Goal: Task Accomplishment & Management: Manage account settings

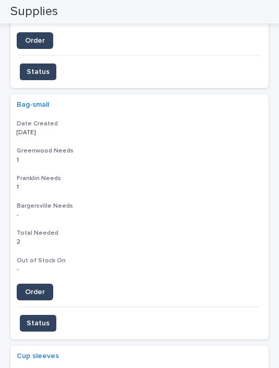
scroll to position [888, 0]
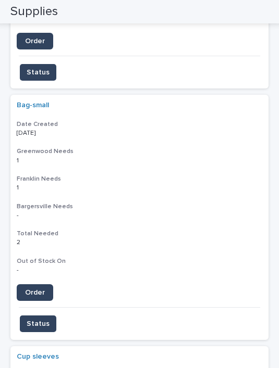
click at [41, 284] on link "Order" at bounding box center [35, 292] width 36 height 17
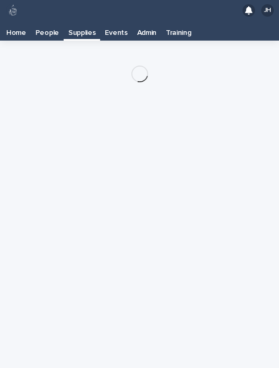
scroll to position [21, 0]
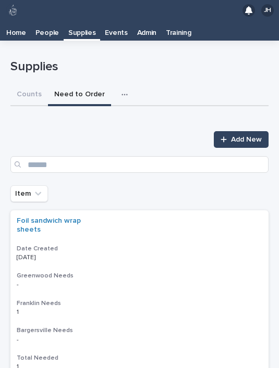
click at [46, 309] on p at bounding box center [33, 312] width 33 height 7
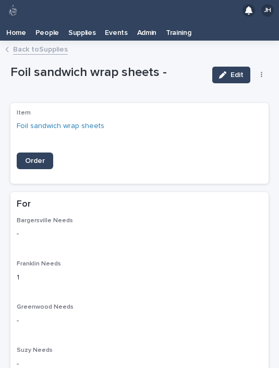
click at [47, 43] on link "Back to Supplies" at bounding box center [40, 49] width 55 height 12
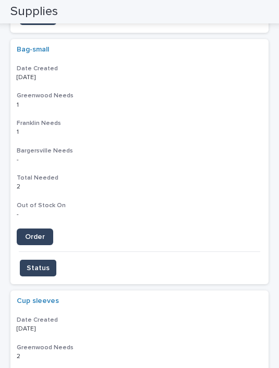
scroll to position [943, 0]
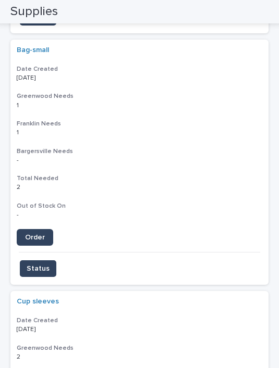
click at [44, 263] on span "Status" at bounding box center [38, 268] width 23 height 10
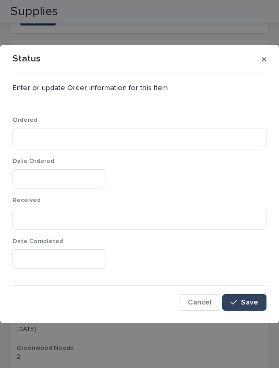
click at [76, 122] on p "Ordered" at bounding box center [139, 120] width 254 height 7
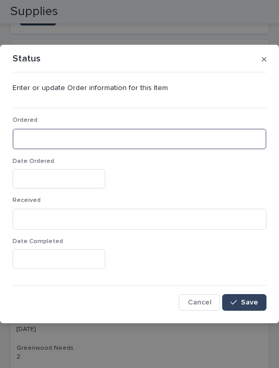
click at [81, 135] on input at bounding box center [139, 139] width 254 height 21
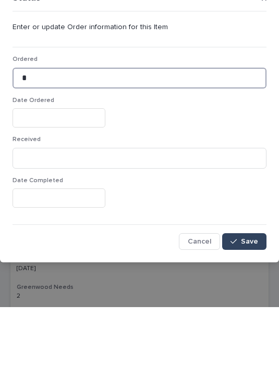
type input "*"
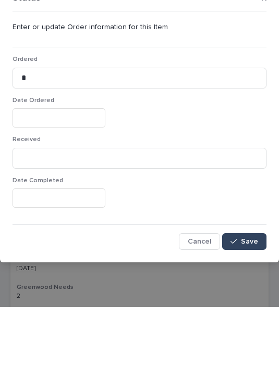
click at [69, 169] on input "text" at bounding box center [58, 178] width 93 height 19
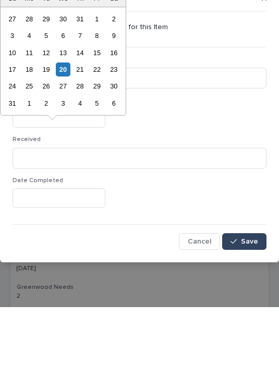
click at [69, 123] on div "20" at bounding box center [63, 130] width 14 height 14
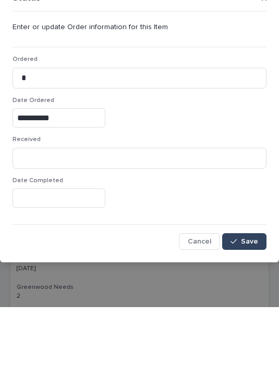
type input "**********"
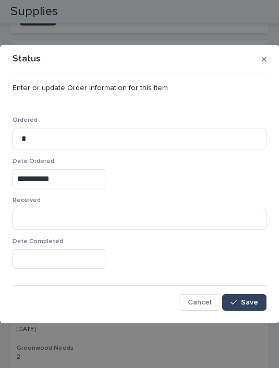
click at [243, 299] on span "Save" at bounding box center [249, 302] width 17 height 7
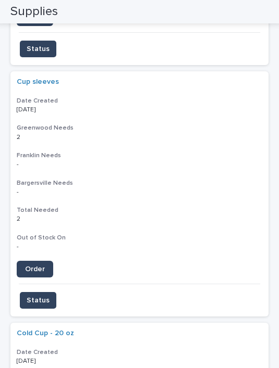
scroll to position [924, 0]
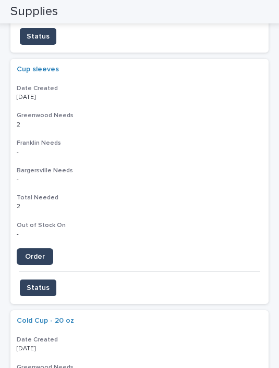
click at [40, 253] on span "Order" at bounding box center [35, 256] width 20 height 7
click at [46, 283] on span "Status" at bounding box center [38, 288] width 23 height 10
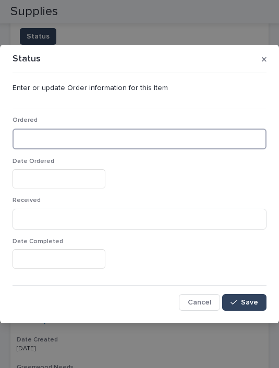
click at [64, 137] on input at bounding box center [139, 139] width 254 height 21
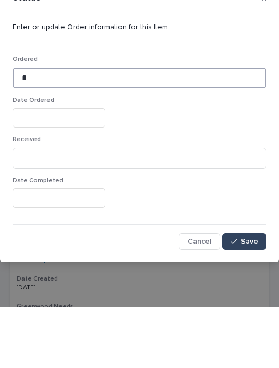
type input "*"
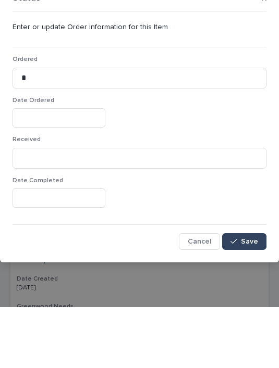
click at [46, 169] on input "text" at bounding box center [58, 178] width 93 height 19
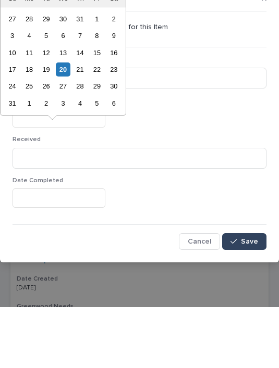
click at [66, 123] on div "20" at bounding box center [63, 130] width 14 height 14
type input "**********"
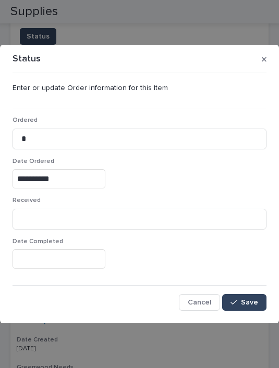
click at [250, 300] on span "Save" at bounding box center [249, 302] width 17 height 7
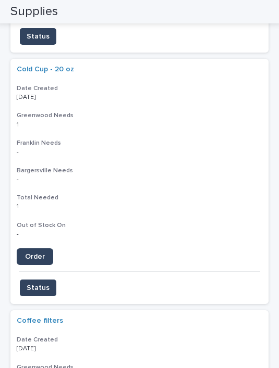
click at [35, 253] on span "Order" at bounding box center [35, 256] width 20 height 7
click at [41, 283] on span "Status" at bounding box center [38, 288] width 23 height 10
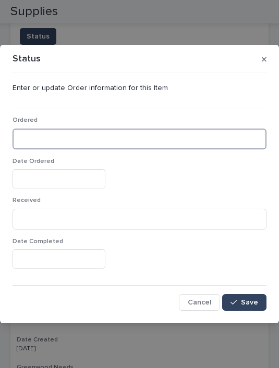
click at [67, 135] on input at bounding box center [139, 139] width 254 height 21
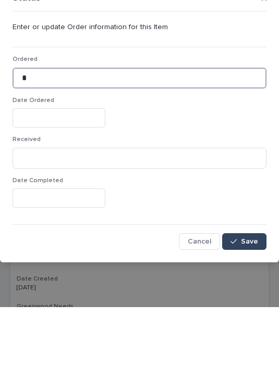
type input "*"
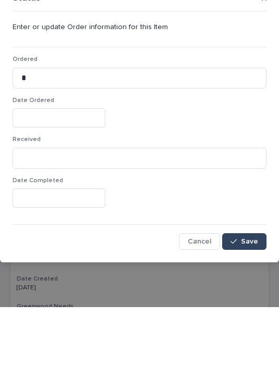
click at [55, 169] on input "text" at bounding box center [58, 178] width 93 height 19
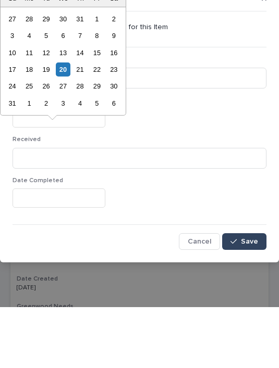
click at [68, 123] on div "20" at bounding box center [63, 130] width 14 height 14
type input "**********"
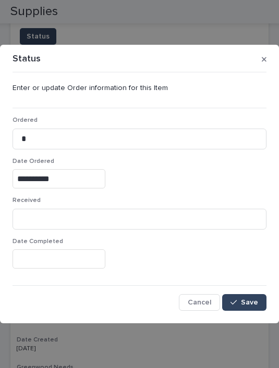
click at [246, 301] on span "Save" at bounding box center [249, 302] width 17 height 7
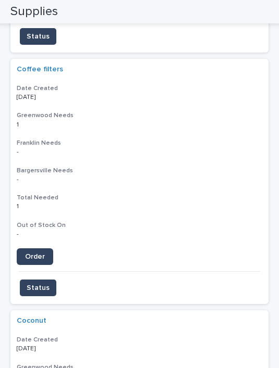
click at [38, 248] on link "Order" at bounding box center [35, 256] width 36 height 17
click at [42, 283] on span "Status" at bounding box center [38, 288] width 23 height 10
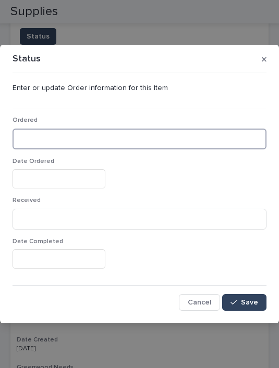
click at [67, 132] on input at bounding box center [139, 139] width 254 height 21
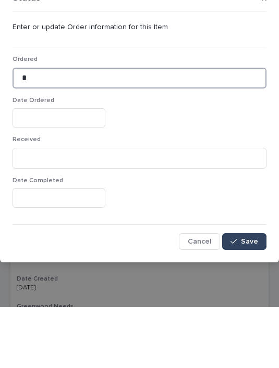
type input "*"
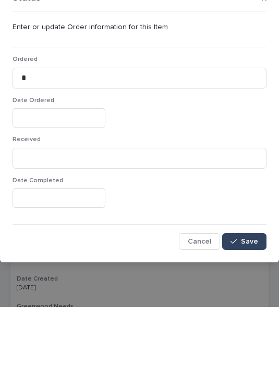
click at [69, 169] on input "text" at bounding box center [58, 178] width 93 height 19
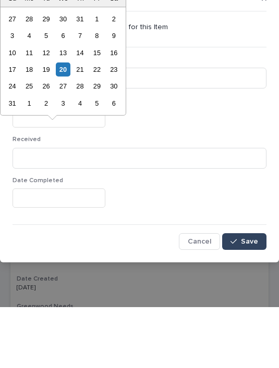
click at [68, 123] on div "20" at bounding box center [63, 130] width 14 height 14
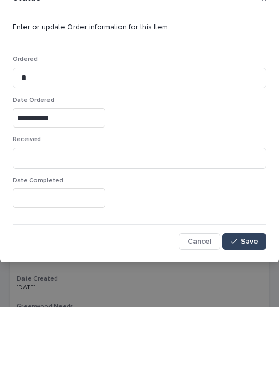
type input "**********"
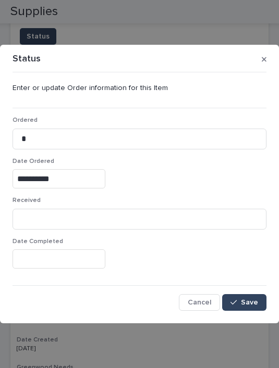
click at [246, 301] on span "Save" at bounding box center [249, 302] width 17 height 7
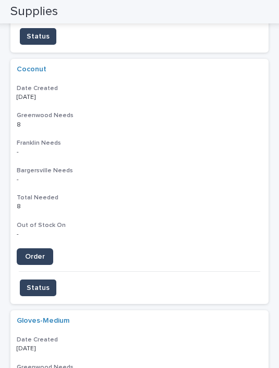
click at [37, 248] on link "Order" at bounding box center [35, 256] width 36 height 17
click at [43, 283] on span "Status" at bounding box center [38, 288] width 23 height 10
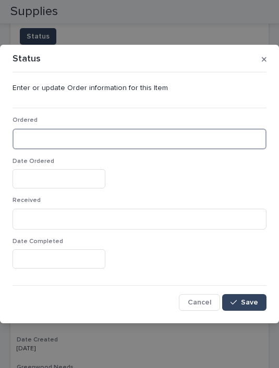
click at [72, 134] on input at bounding box center [139, 139] width 254 height 21
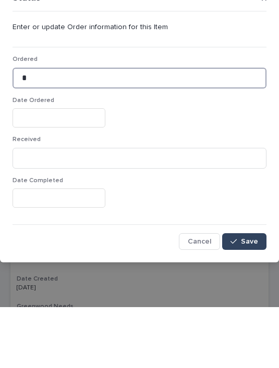
type input "*"
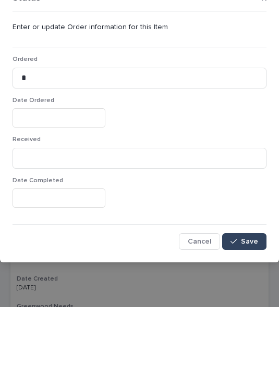
click at [59, 169] on input "text" at bounding box center [58, 178] width 93 height 19
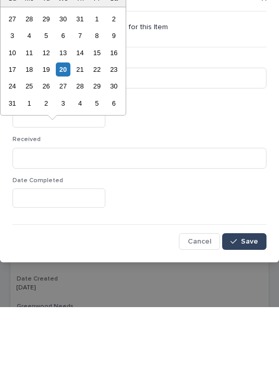
click at [67, 123] on div "20" at bounding box center [63, 130] width 14 height 14
type input "**********"
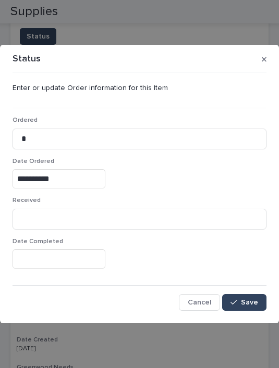
click at [246, 301] on span "Save" at bounding box center [249, 302] width 17 height 7
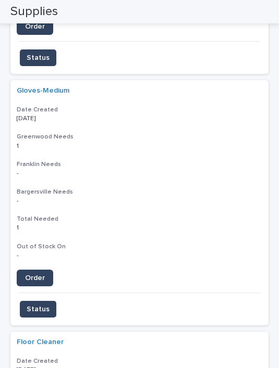
scroll to position [920, 0]
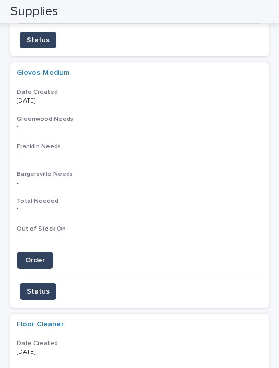
click at [41, 257] on span "Order" at bounding box center [35, 260] width 20 height 7
click at [45, 286] on span "Status" at bounding box center [38, 291] width 23 height 10
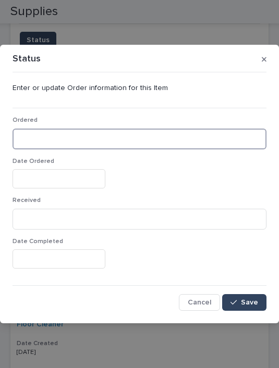
click at [69, 129] on input at bounding box center [139, 139] width 254 height 21
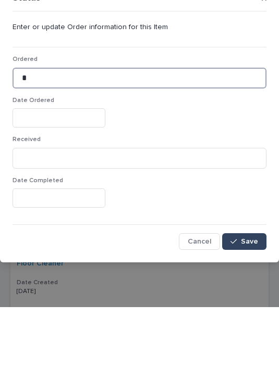
type input "*"
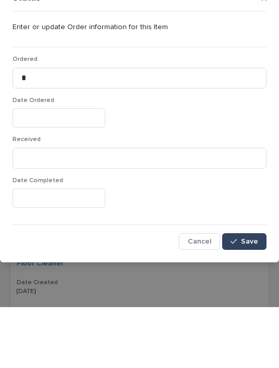
click at [56, 169] on input "text" at bounding box center [58, 178] width 93 height 19
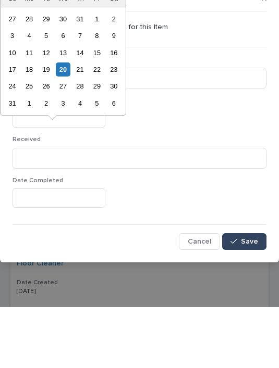
click at [68, 123] on div "20" at bounding box center [63, 130] width 14 height 14
type input "**********"
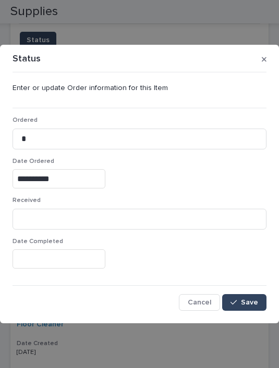
click at [248, 296] on button "Save" at bounding box center [244, 302] width 44 height 17
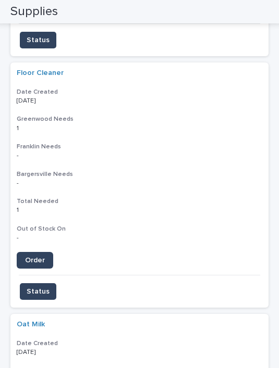
click at [39, 257] on span "Order" at bounding box center [35, 260] width 20 height 7
click at [47, 283] on button "Status" at bounding box center [38, 291] width 36 height 17
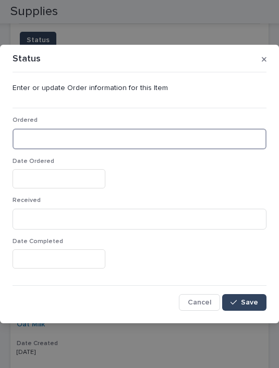
click at [70, 131] on input at bounding box center [139, 139] width 254 height 21
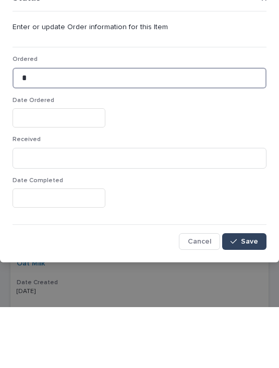
type input "*"
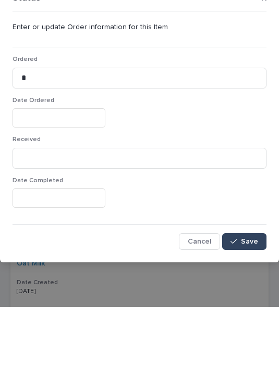
click at [62, 169] on input "text" at bounding box center [58, 178] width 93 height 19
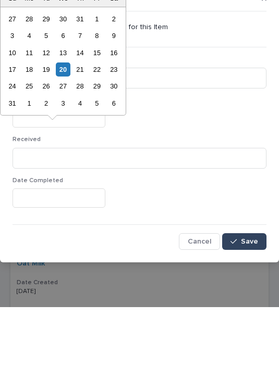
click at [65, 107] on div "13" at bounding box center [63, 114] width 14 height 14
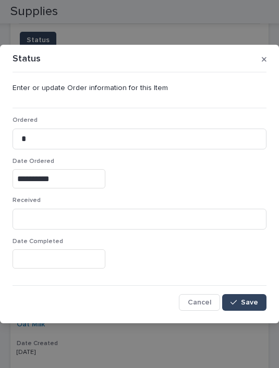
click at [70, 175] on input "**********" at bounding box center [58, 178] width 93 height 19
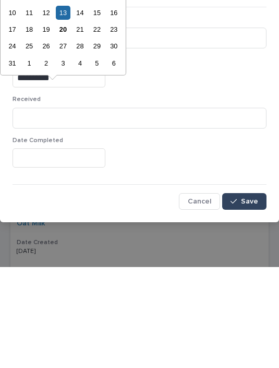
click at [65, 123] on div "20" at bounding box center [63, 130] width 14 height 14
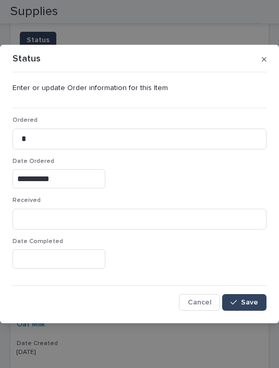
type input "**********"
click at [251, 299] on span "Save" at bounding box center [249, 302] width 17 height 7
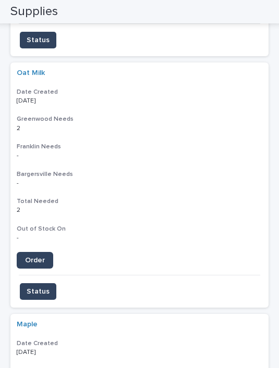
click at [36, 252] on link "Order" at bounding box center [35, 260] width 36 height 17
click at [44, 286] on span "Status" at bounding box center [38, 291] width 23 height 10
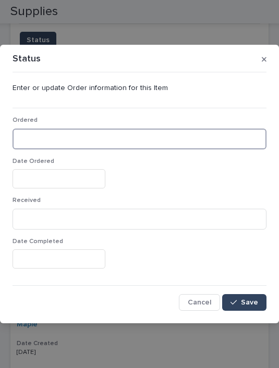
click at [70, 137] on input at bounding box center [139, 139] width 254 height 21
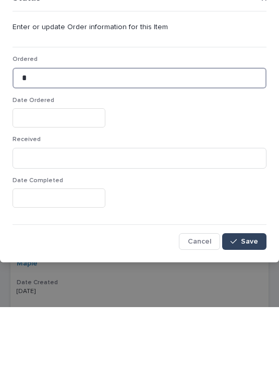
type input "*"
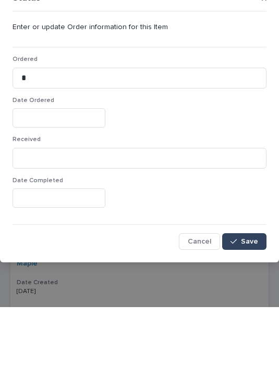
click at [58, 169] on input "text" at bounding box center [58, 178] width 93 height 19
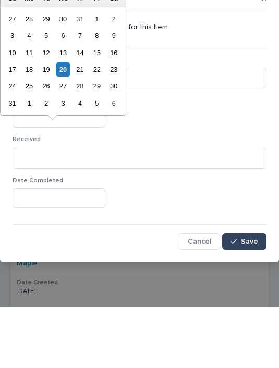
click at [66, 123] on div "20" at bounding box center [63, 130] width 14 height 14
type input "**********"
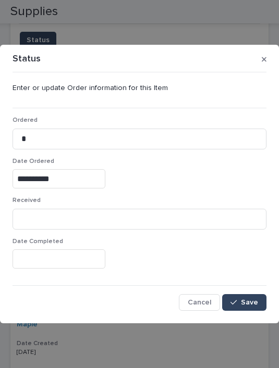
click at [255, 302] on span "Save" at bounding box center [249, 302] width 17 height 7
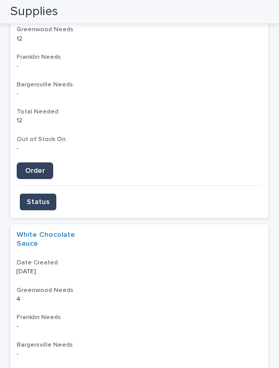
scroll to position [1000, 0]
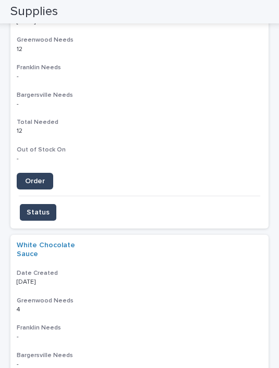
click at [43, 173] on link "Order" at bounding box center [35, 181] width 36 height 17
click at [44, 207] on span "Status" at bounding box center [38, 212] width 23 height 10
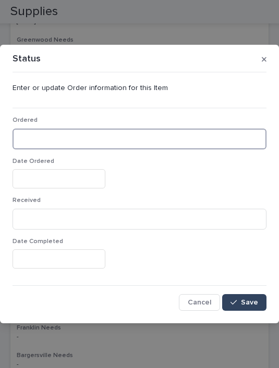
click at [57, 134] on input at bounding box center [139, 139] width 254 height 21
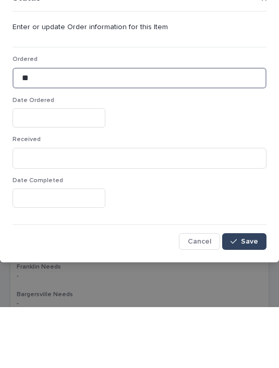
type input "**"
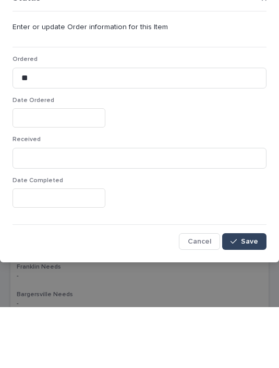
click at [61, 169] on input "text" at bounding box center [58, 178] width 93 height 19
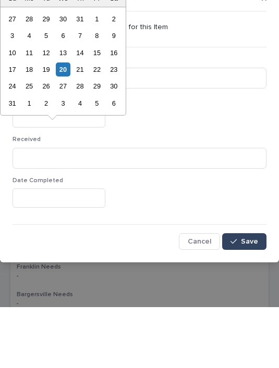
click at [64, 123] on div "20" at bounding box center [63, 130] width 14 height 14
type input "**********"
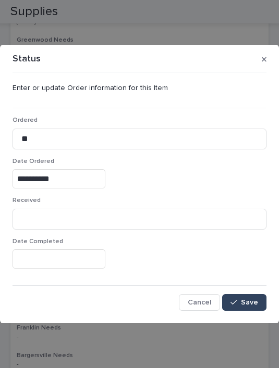
click at [254, 302] on span "Save" at bounding box center [249, 302] width 17 height 7
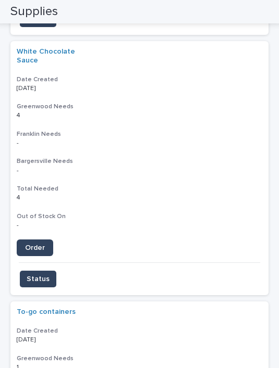
scroll to position [940, 0]
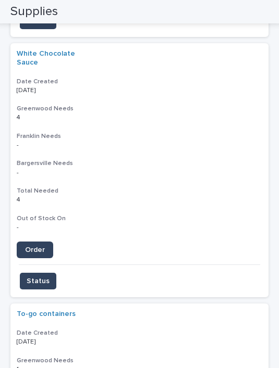
click at [37, 246] on span "Order" at bounding box center [35, 249] width 20 height 7
click at [43, 276] on span "Status" at bounding box center [38, 281] width 23 height 10
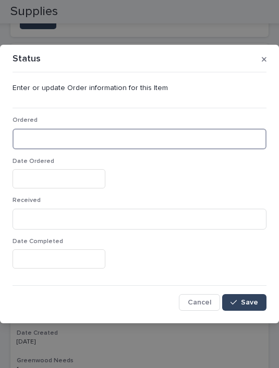
click at [72, 135] on input at bounding box center [139, 139] width 254 height 21
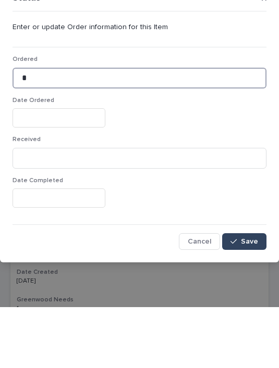
type input "*"
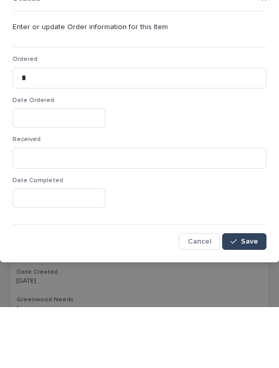
click at [45, 169] on input "text" at bounding box center [58, 178] width 93 height 19
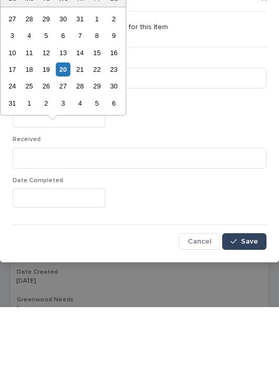
click at [68, 123] on div "20" at bounding box center [63, 130] width 14 height 14
type input "**********"
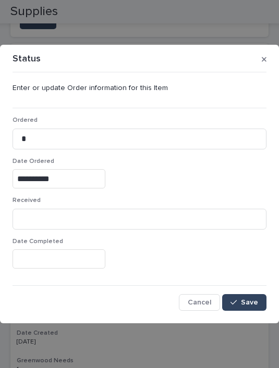
click at [251, 297] on button "Save" at bounding box center [244, 302] width 44 height 17
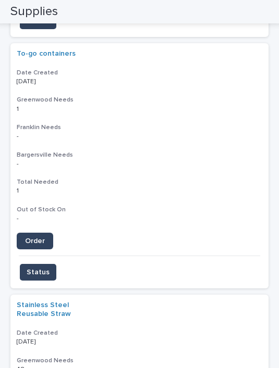
click at [36, 237] on span "Order" at bounding box center [35, 240] width 20 height 7
click at [44, 267] on span "Status" at bounding box center [38, 272] width 23 height 10
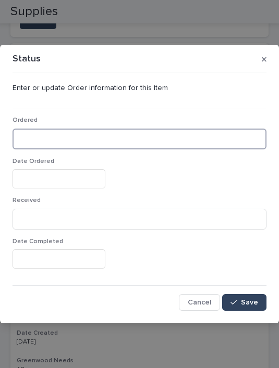
click at [66, 141] on input at bounding box center [139, 139] width 254 height 21
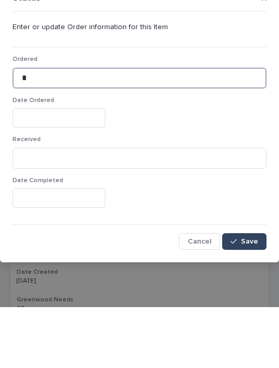
type input "*"
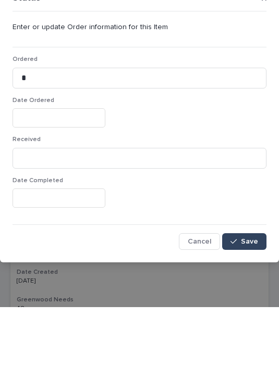
click at [52, 169] on input "text" at bounding box center [58, 178] width 93 height 19
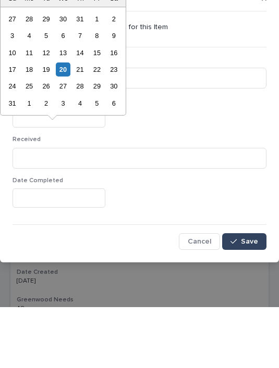
click at [64, 123] on div "20" at bounding box center [63, 130] width 14 height 14
type input "**********"
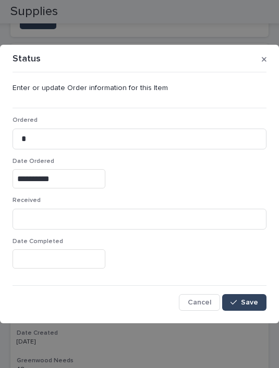
click at [248, 300] on span "Save" at bounding box center [249, 302] width 17 height 7
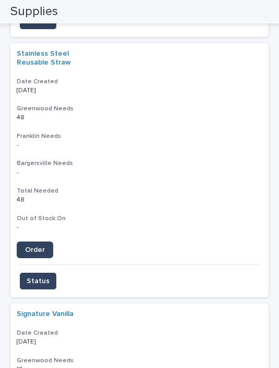
click at [33, 246] on span "Order" at bounding box center [35, 249] width 20 height 7
click at [46, 276] on span "Status" at bounding box center [38, 281] width 23 height 10
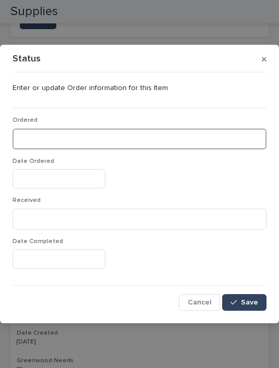
click at [65, 134] on input at bounding box center [139, 139] width 254 height 21
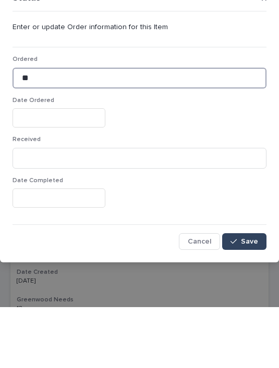
type input "**"
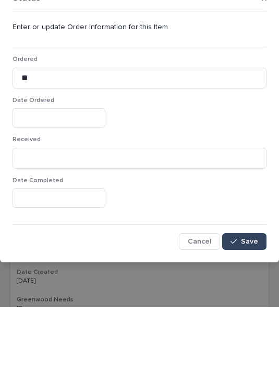
click at [63, 169] on input "text" at bounding box center [58, 178] width 93 height 19
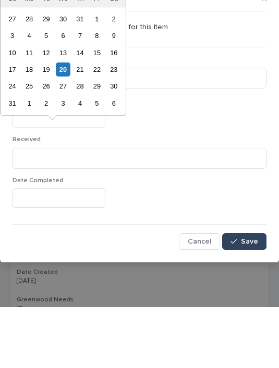
click at [64, 123] on div "20" at bounding box center [63, 130] width 14 height 14
type input "**********"
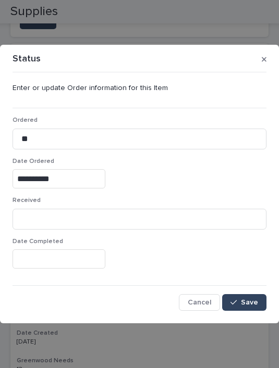
click at [248, 302] on span "Save" at bounding box center [249, 302] width 17 height 7
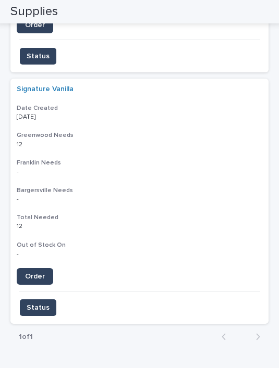
scroll to position [904, 0]
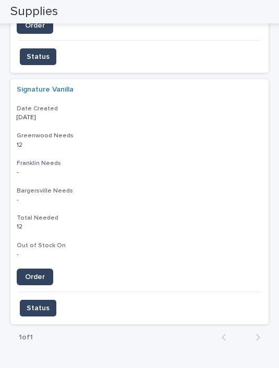
click at [39, 273] on span "Order" at bounding box center [35, 276] width 20 height 7
click at [42, 303] on span "Status" at bounding box center [38, 308] width 23 height 10
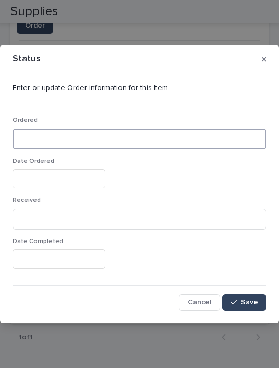
click at [65, 141] on input at bounding box center [139, 139] width 254 height 21
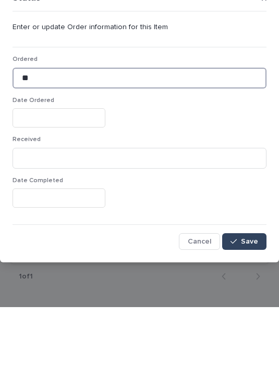
type input "**"
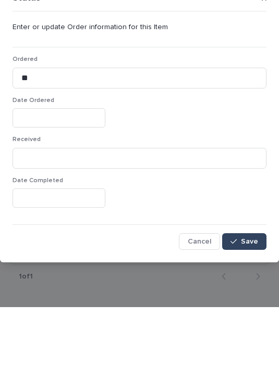
click at [48, 169] on input "text" at bounding box center [58, 178] width 93 height 19
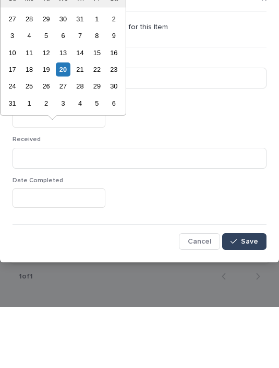
click at [67, 123] on div "20" at bounding box center [63, 130] width 14 height 14
type input "**********"
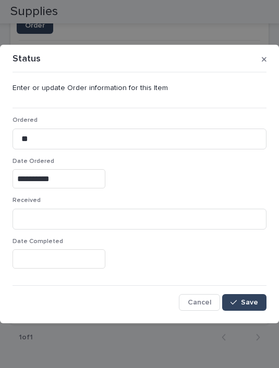
click at [253, 298] on button "Save" at bounding box center [244, 302] width 44 height 17
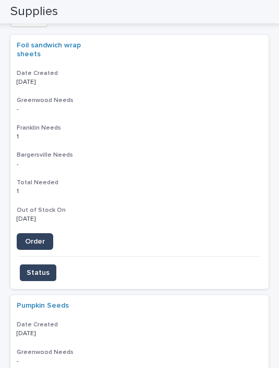
scroll to position [174, 0]
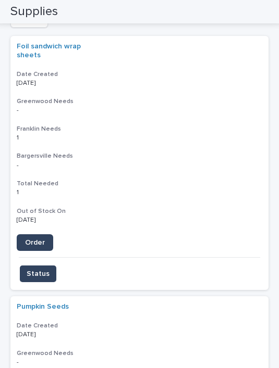
click at [40, 239] on span "Order" at bounding box center [35, 242] width 20 height 7
